Goal: Information Seeking & Learning: Learn about a topic

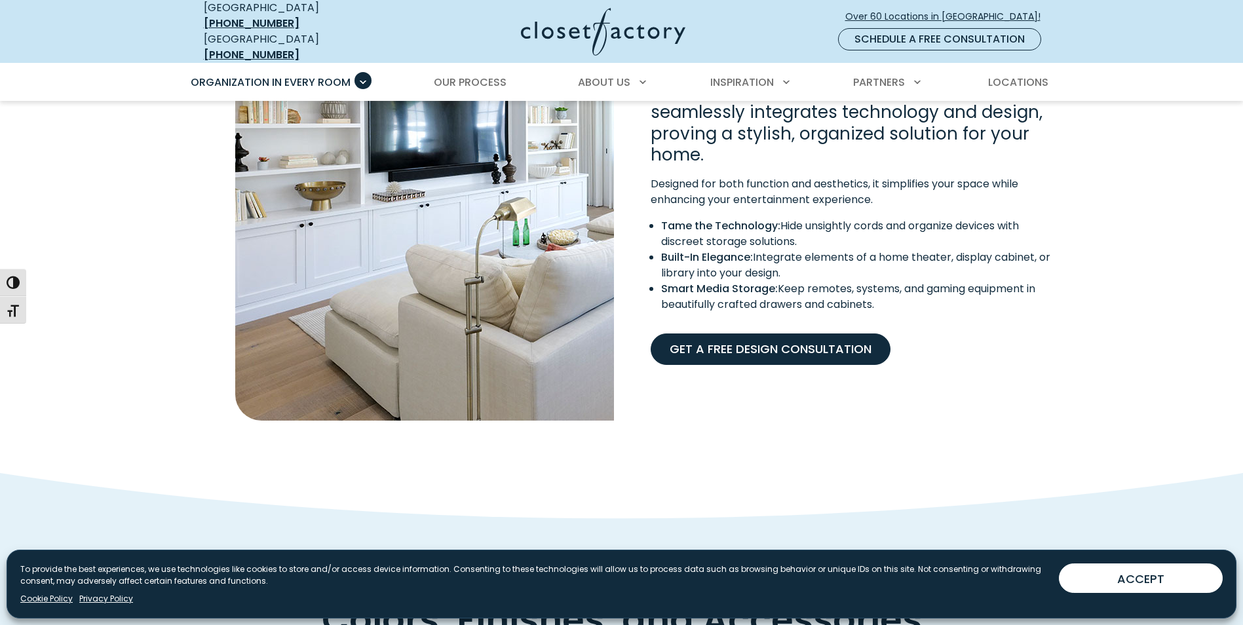
click at [797, 343] on link "Get A Free Design Consultation" at bounding box center [770, 348] width 240 height 31
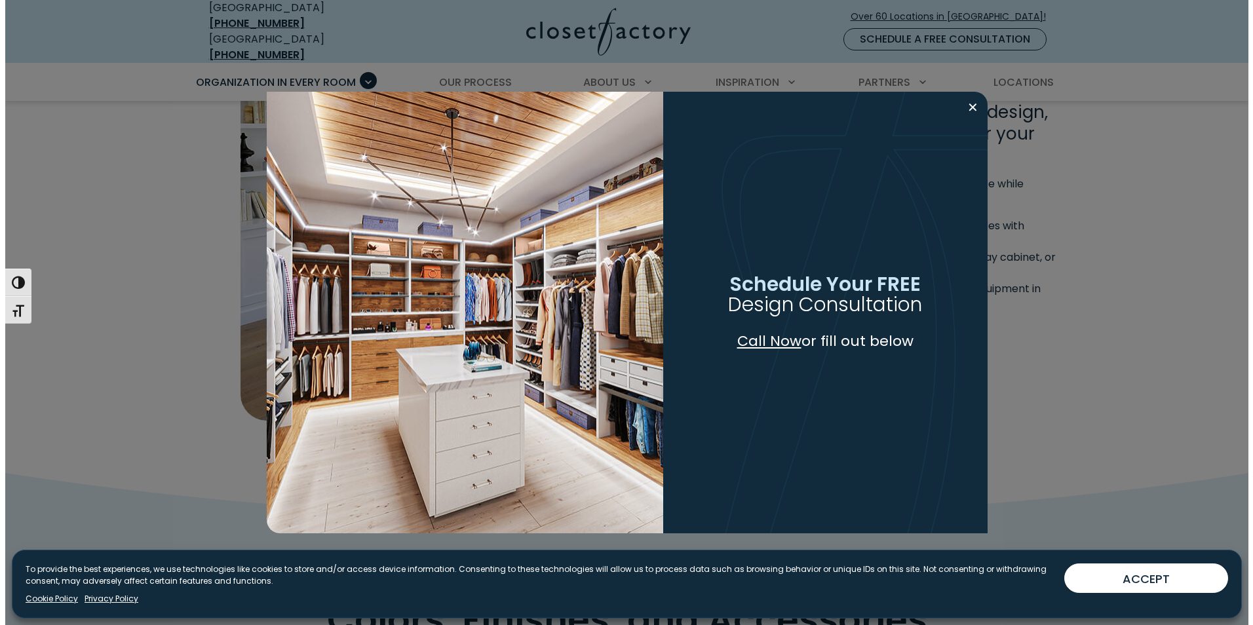
scroll to position [1182, 0]
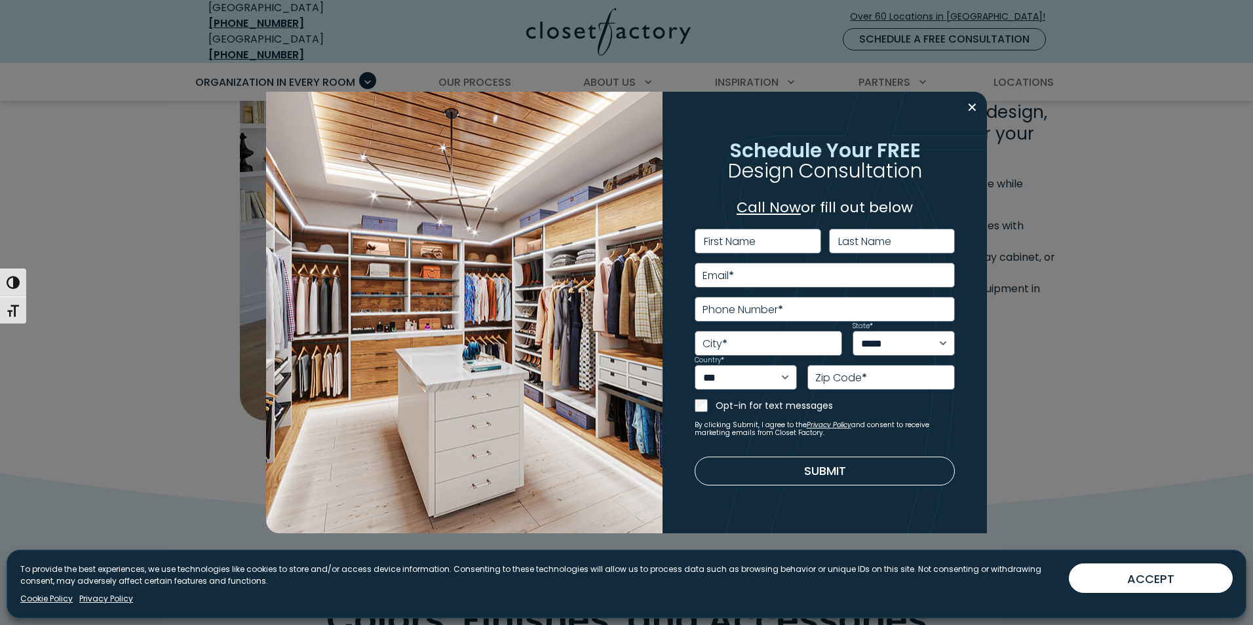
click at [736, 241] on label "First Name" at bounding box center [730, 241] width 52 height 10
click at [736, 241] on input "First Name" at bounding box center [757, 241] width 126 height 25
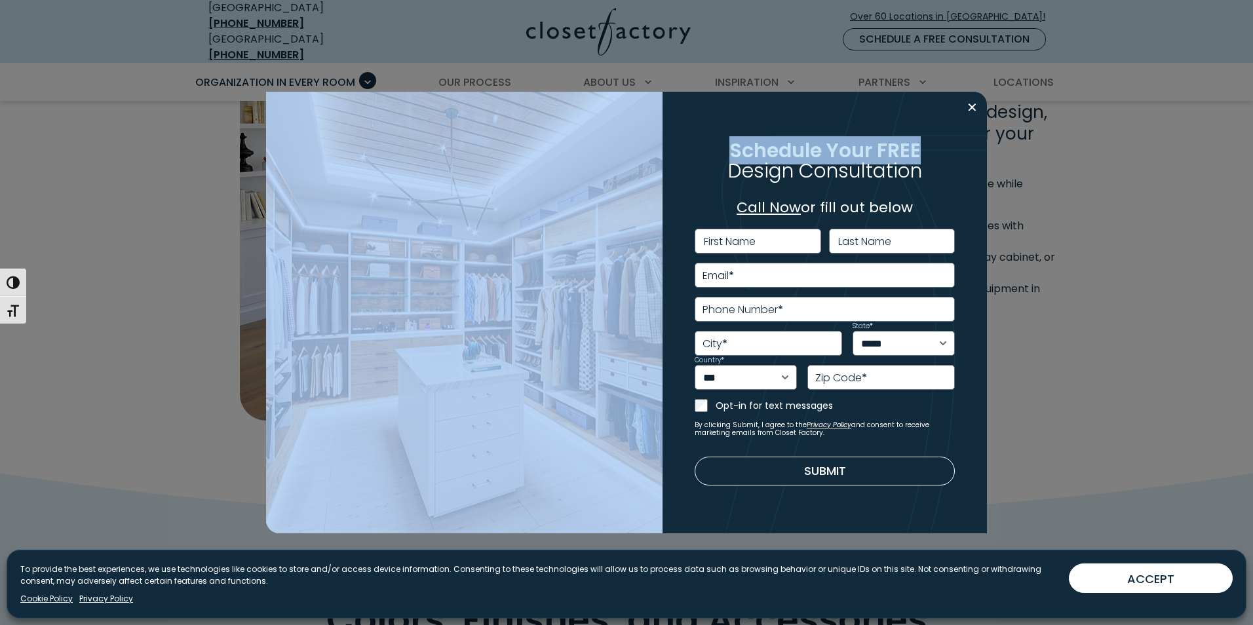
click at [963, 114] on div "**********" at bounding box center [626, 313] width 721 height 442
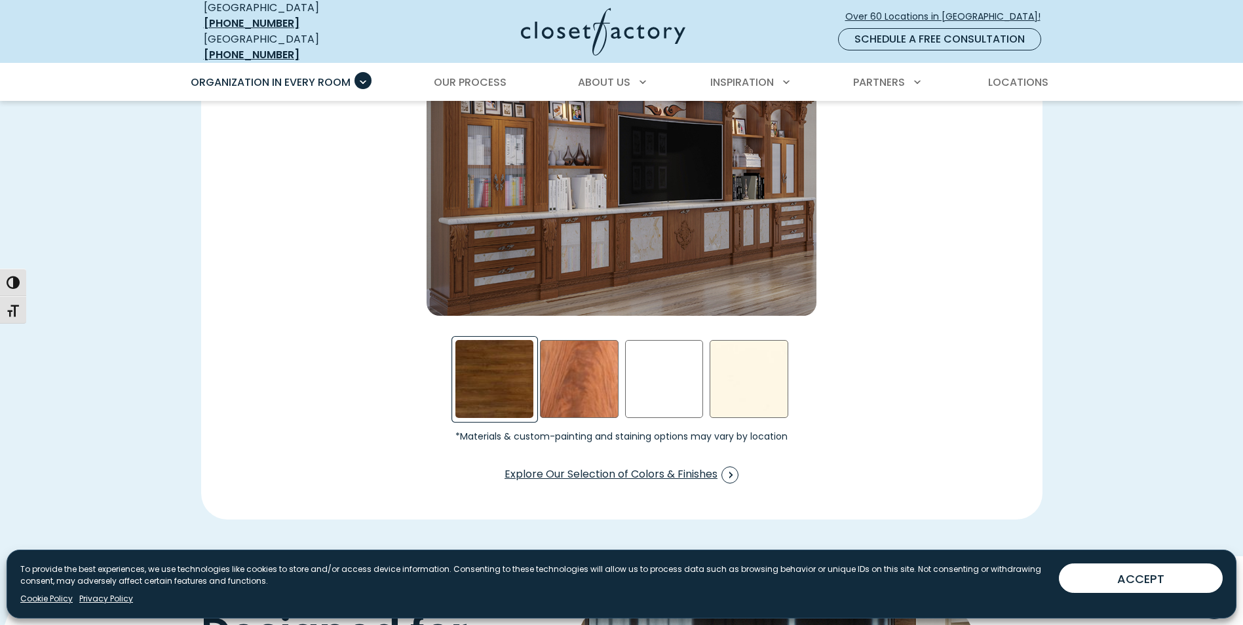
scroll to position [1967, 0]
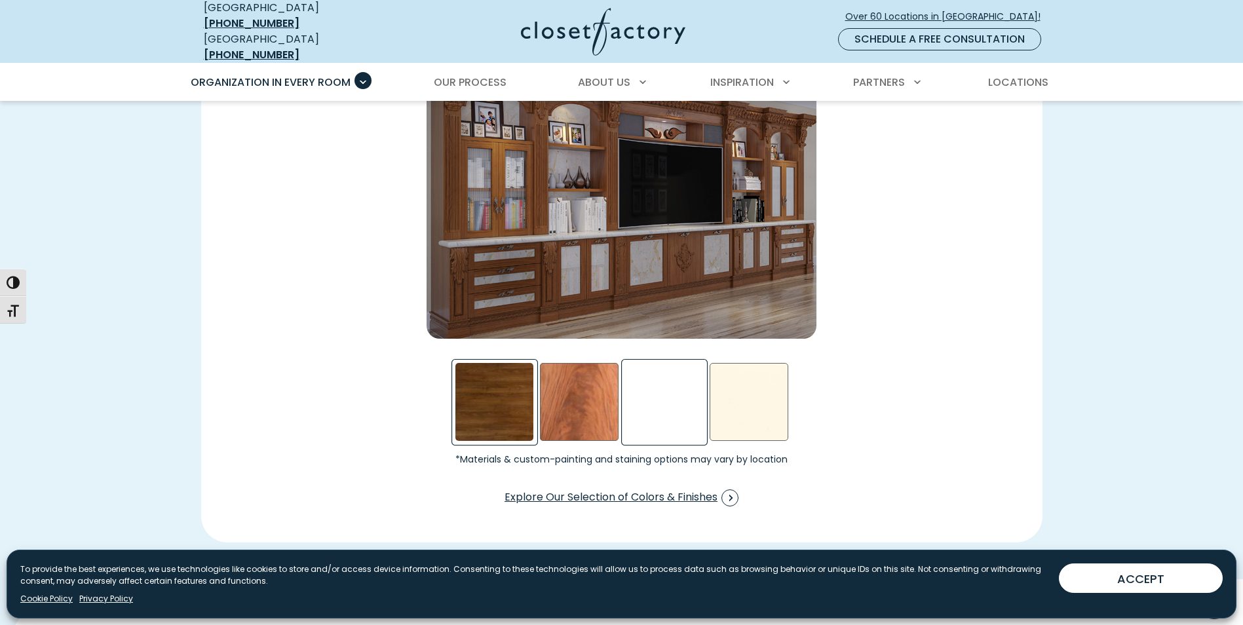
click at [639, 392] on div "White Swatch" at bounding box center [664, 402] width 79 height 79
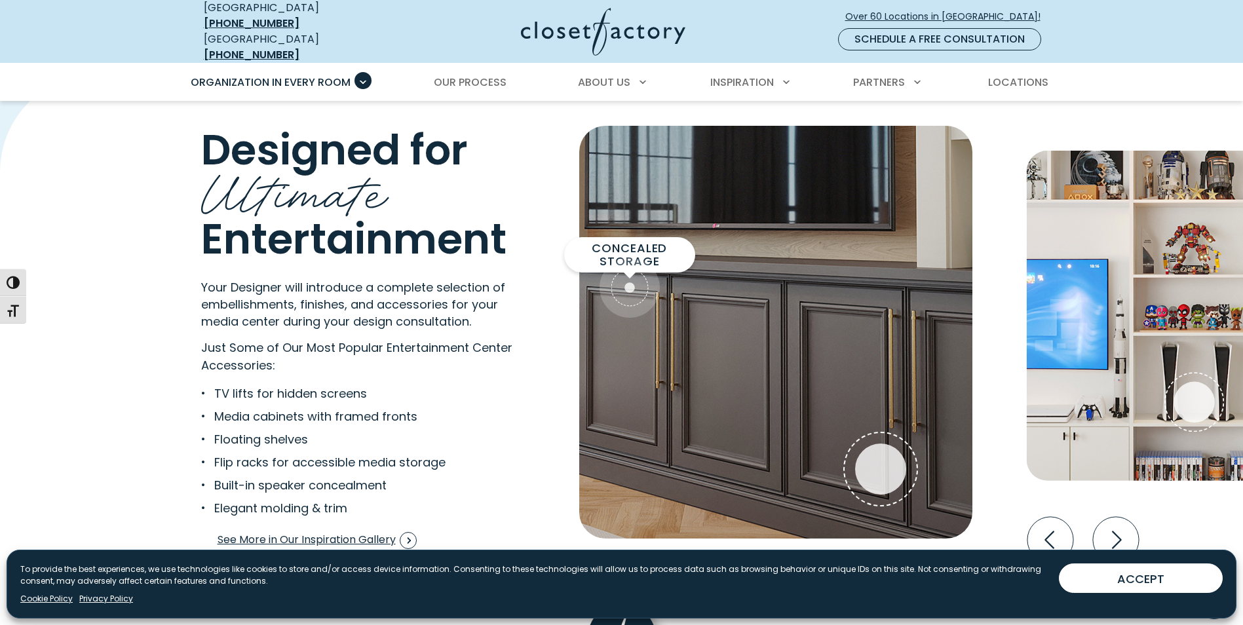
scroll to position [2426, 0]
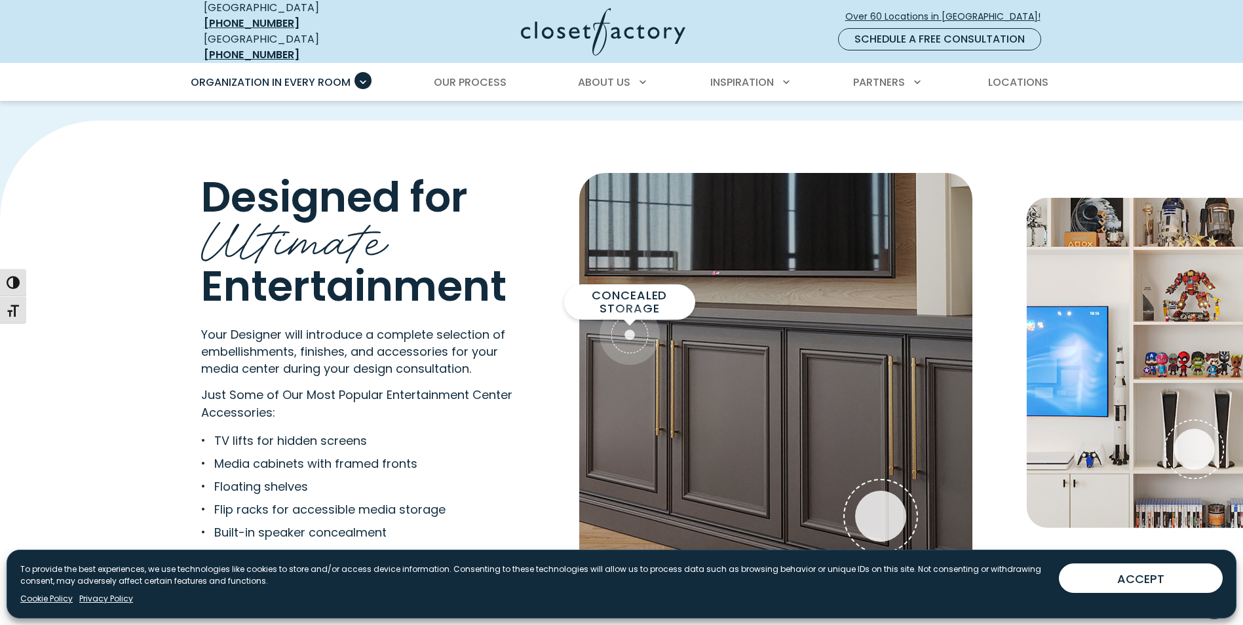
click at [637, 314] on div "Concealed Storage" at bounding box center [629, 334] width 51 height 51
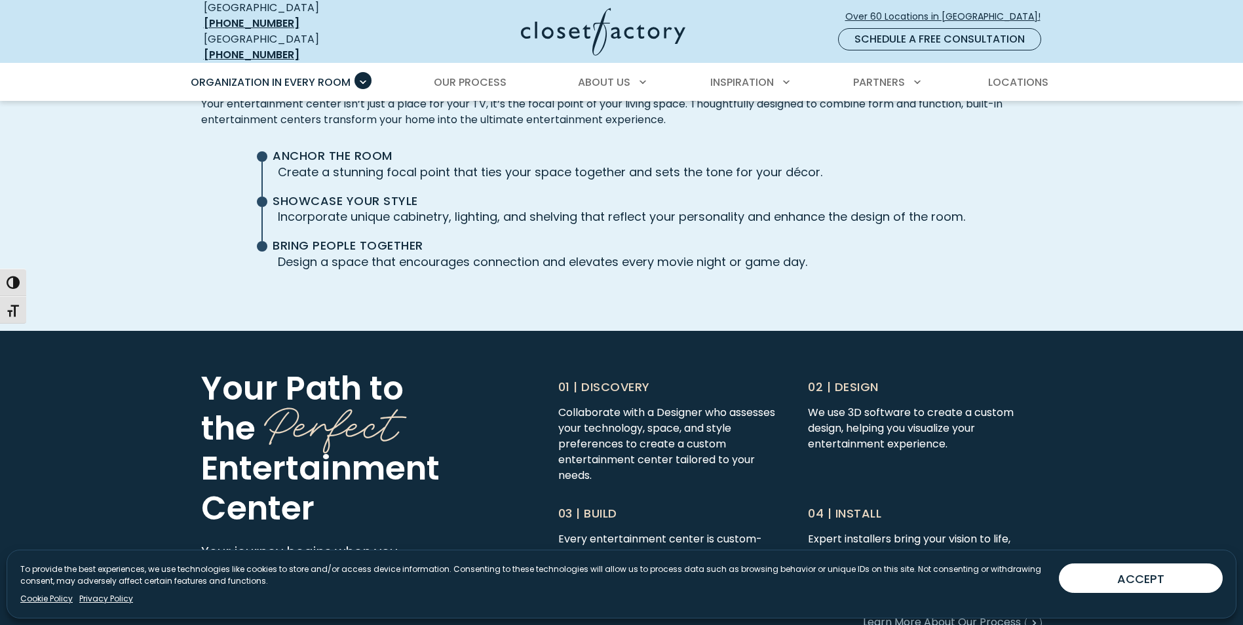
scroll to position [3277, 0]
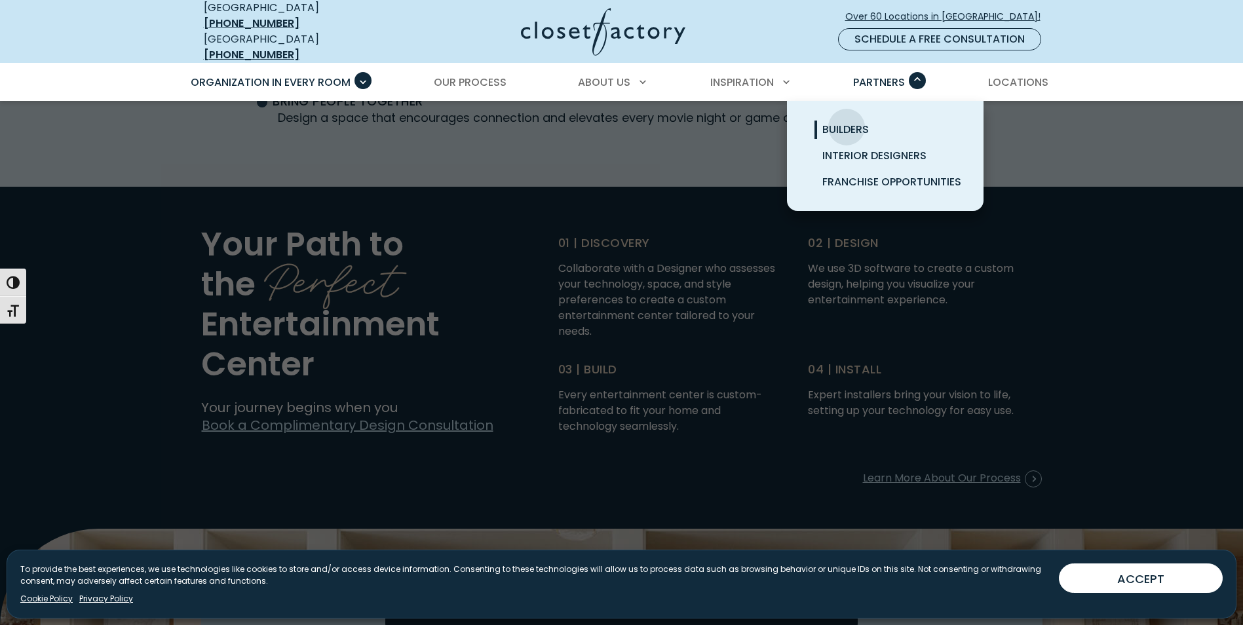
click at [846, 122] on span "Builders" at bounding box center [845, 129] width 47 height 15
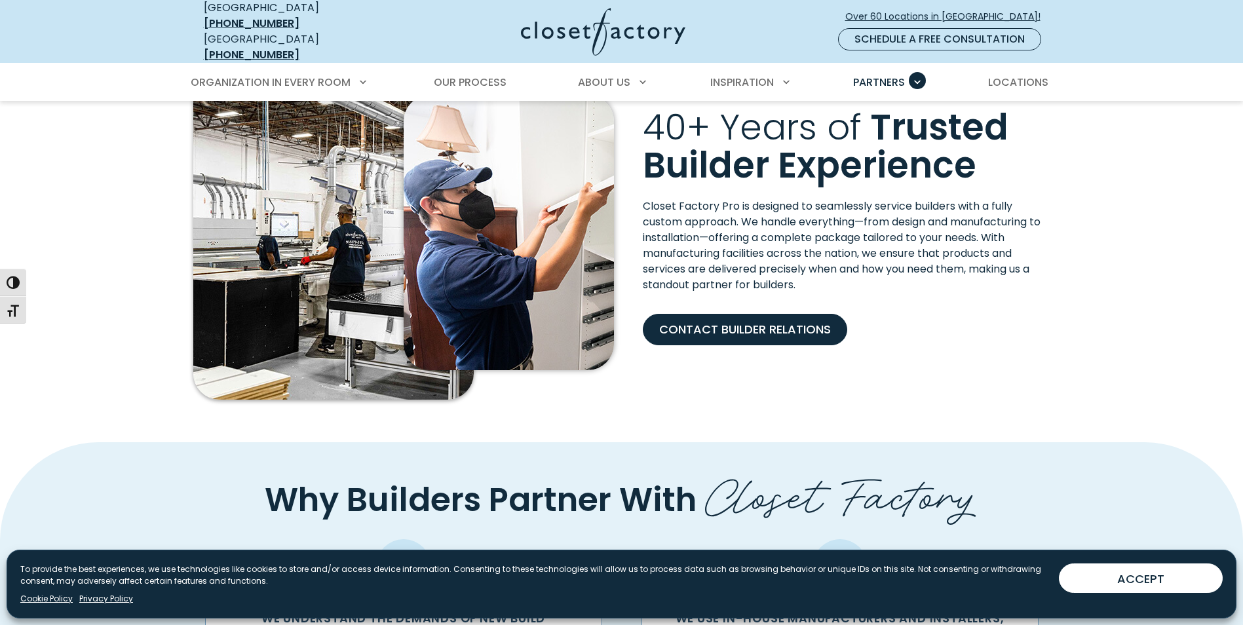
scroll to position [328, 0]
